Goal: Task Accomplishment & Management: Manage account settings

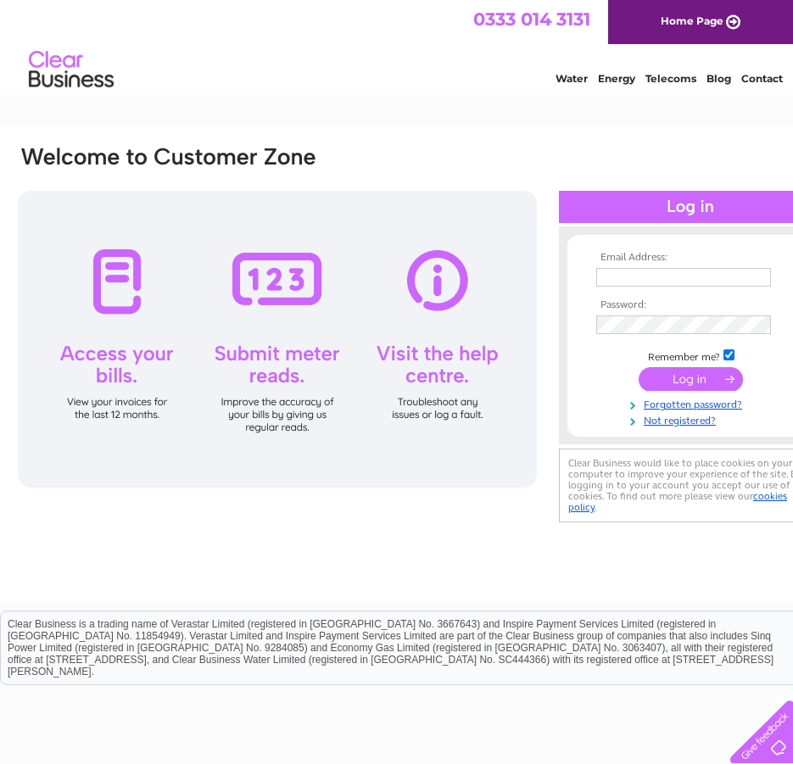
type input "Johnnyargo@hotmail.com"
click at [686, 382] on input "submit" at bounding box center [691, 379] width 104 height 24
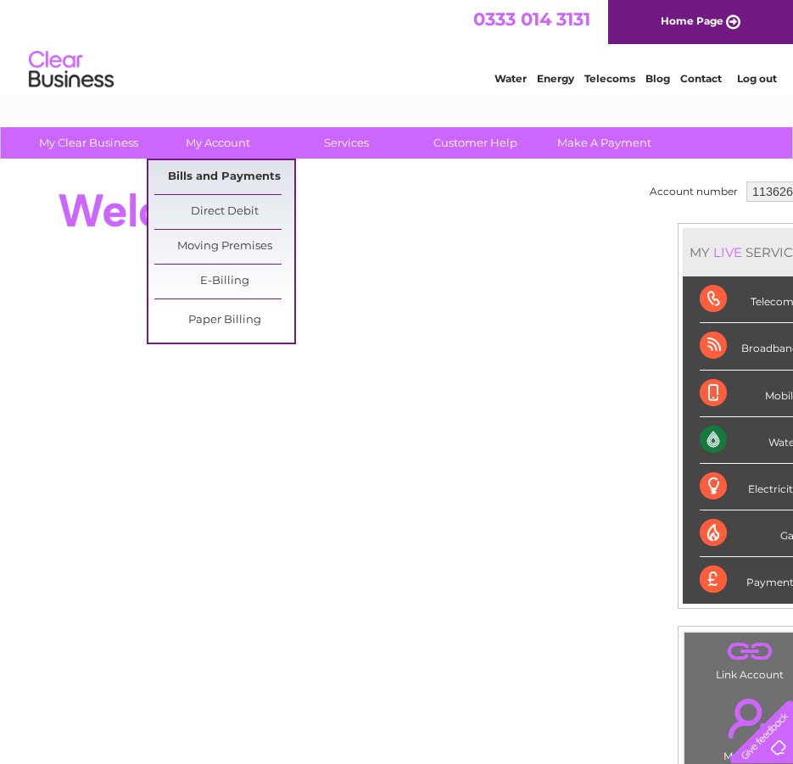
click at [225, 178] on link "Bills and Payments" at bounding box center [224, 177] width 140 height 34
click at [221, 170] on link "Bills and Payments" at bounding box center [224, 177] width 140 height 34
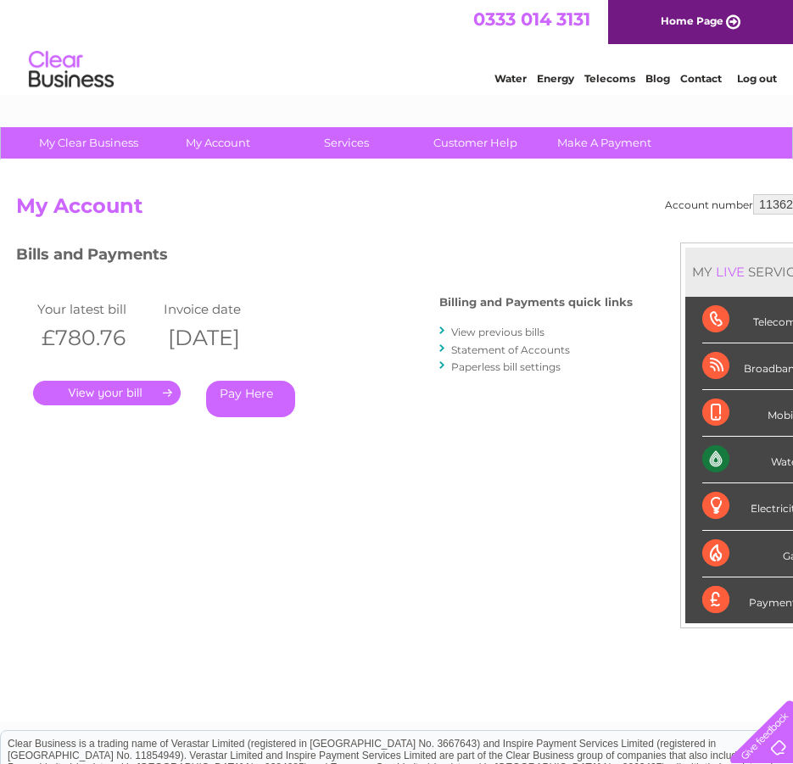
click at [505, 329] on link "View previous bills" at bounding box center [497, 332] width 93 height 13
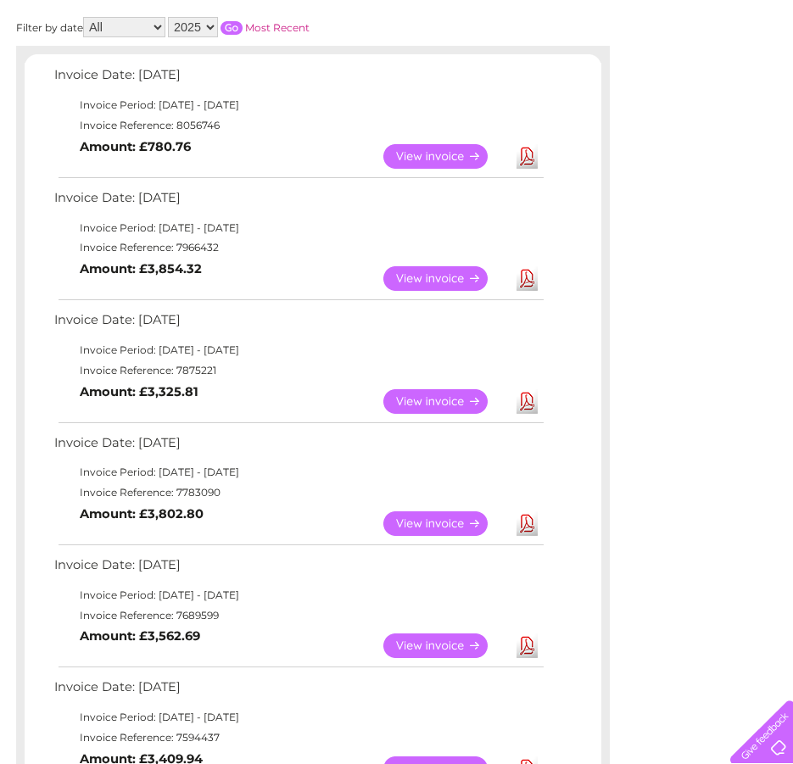
scroll to position [170, 0]
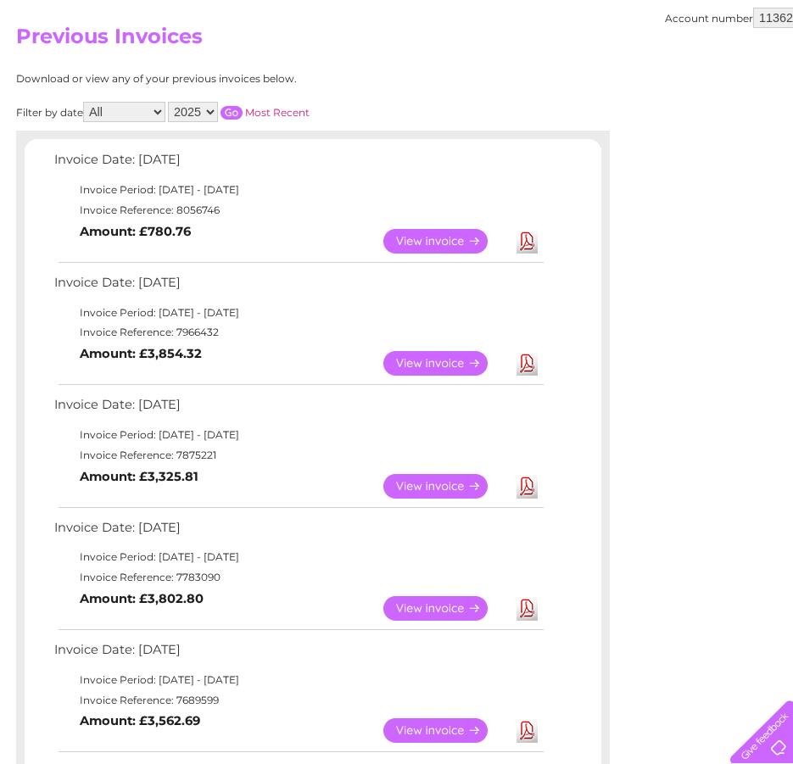
click at [419, 605] on link "View" at bounding box center [445, 608] width 125 height 25
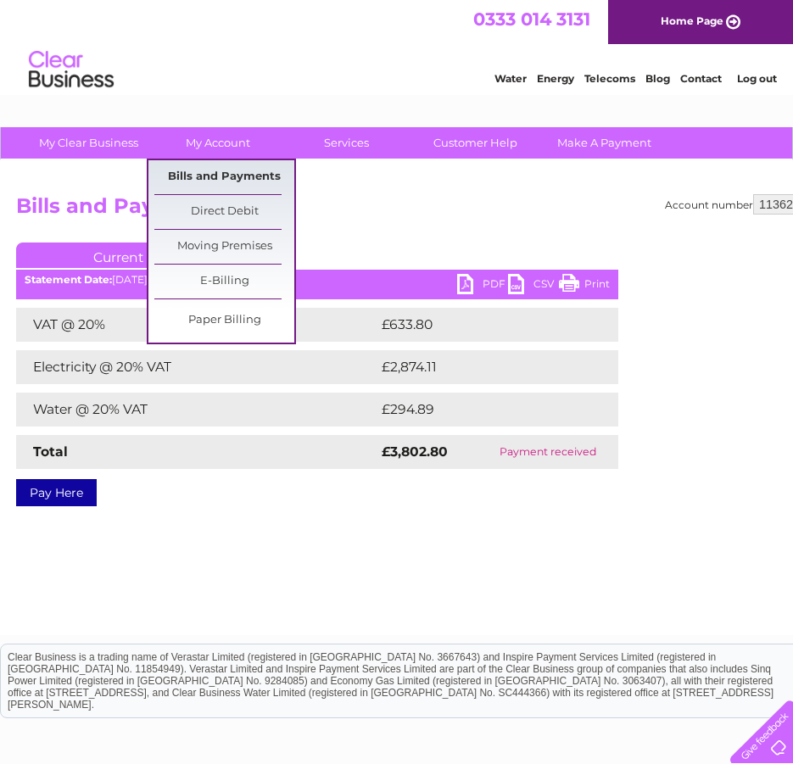
click at [226, 170] on link "Bills and Payments" at bounding box center [224, 177] width 140 height 34
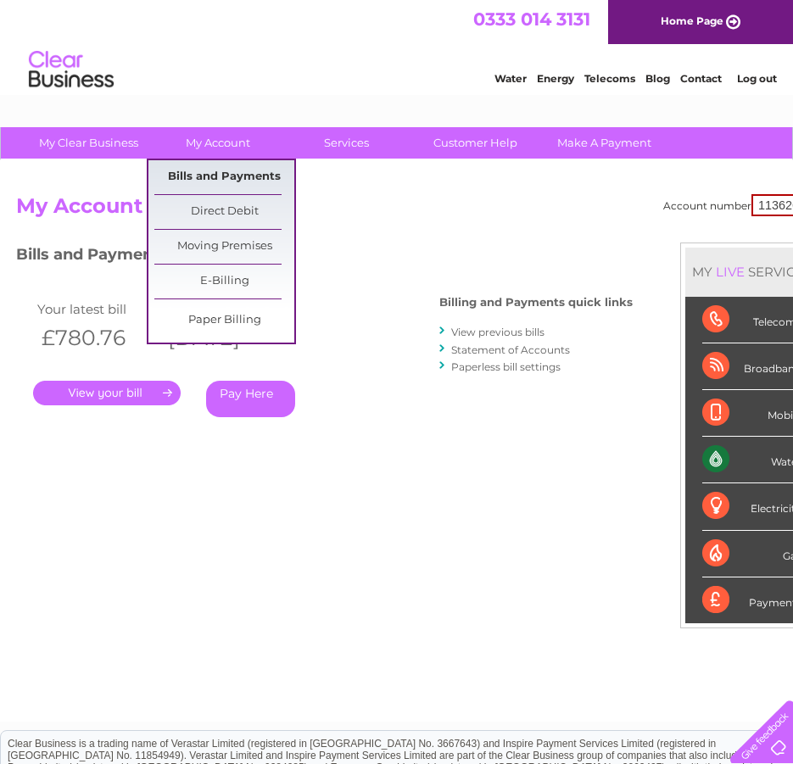
click at [227, 170] on link "Bills and Payments" at bounding box center [224, 177] width 140 height 34
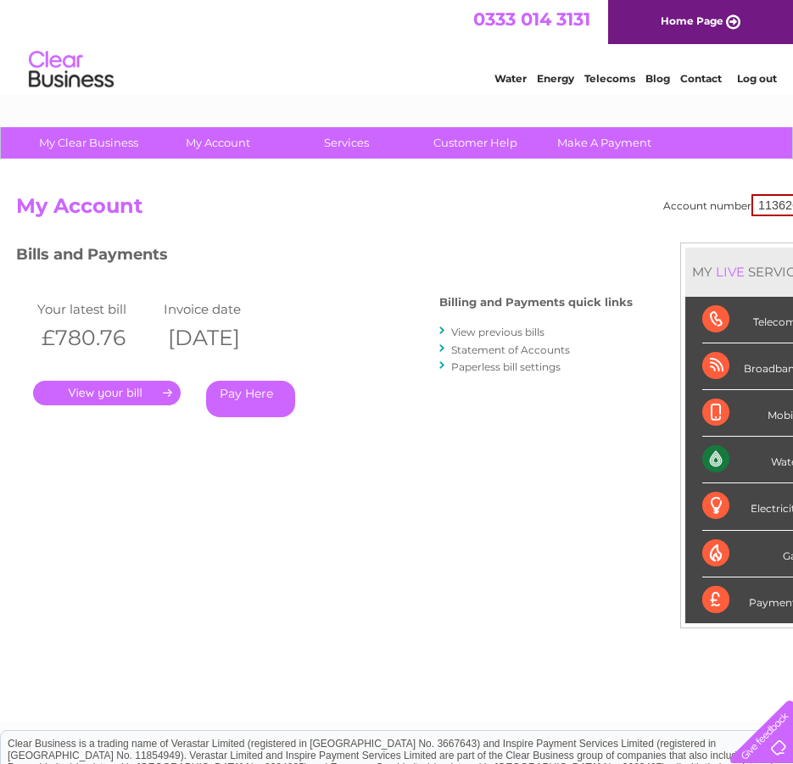
click at [508, 328] on link "View previous bills" at bounding box center [497, 332] width 93 height 13
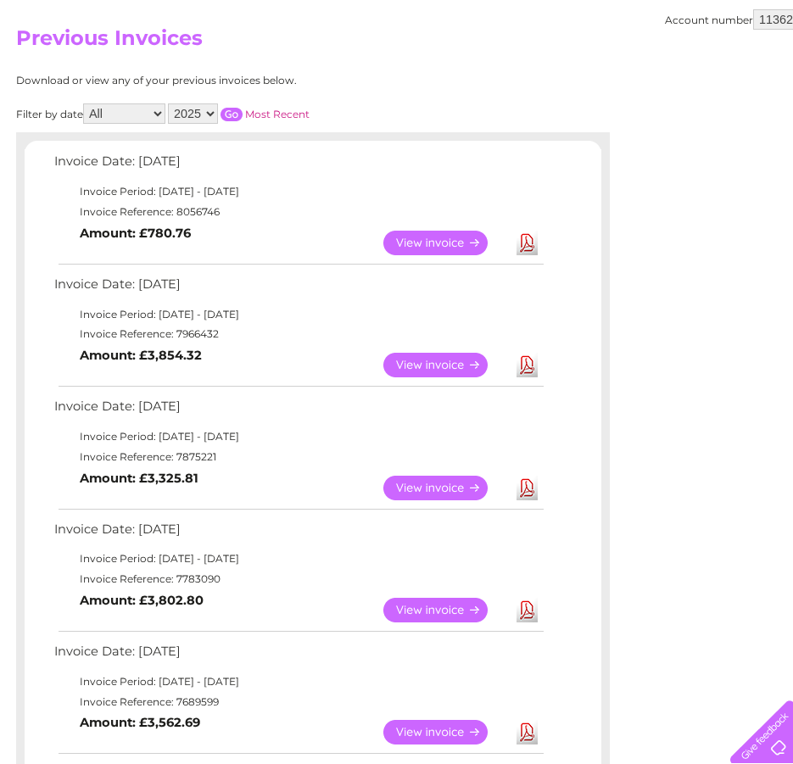
scroll to position [170, 0]
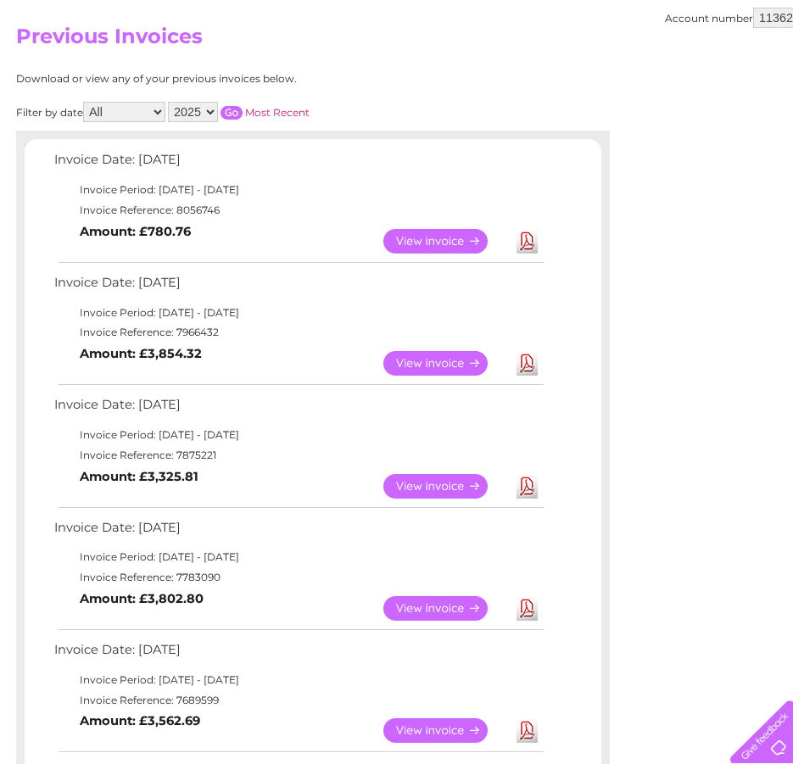
click at [435, 487] on link "View" at bounding box center [445, 486] width 125 height 25
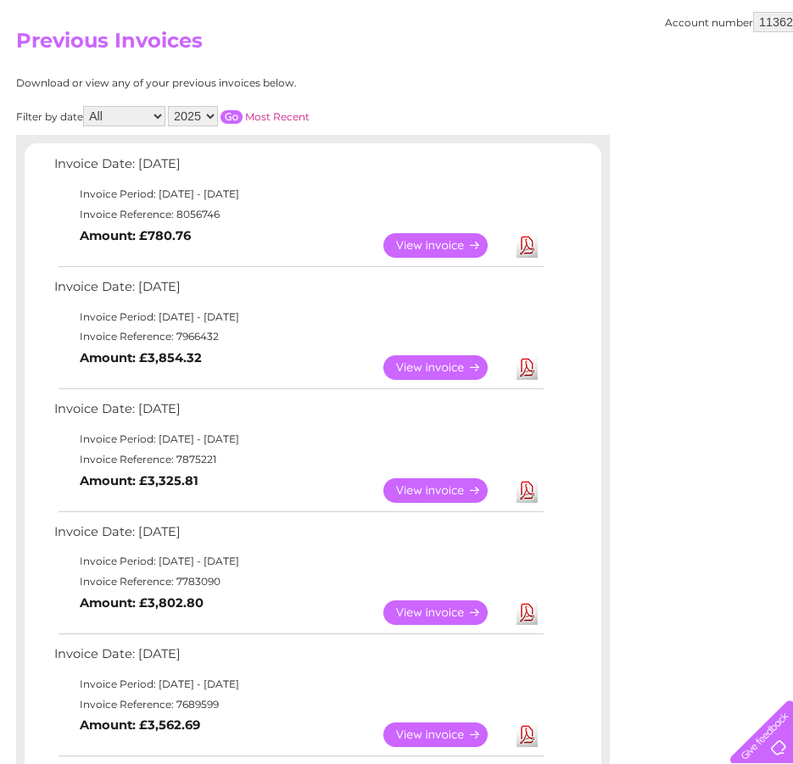
click at [444, 364] on link "View" at bounding box center [445, 367] width 125 height 25
